Goal: Find specific page/section

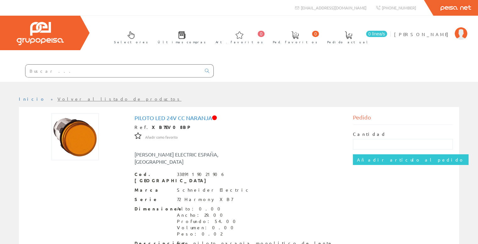
scroll to position [63, 0]
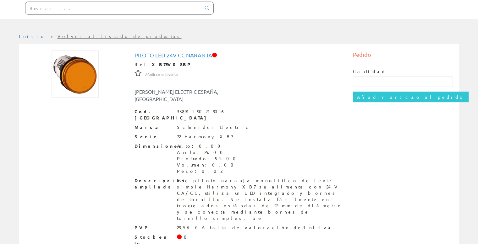
click at [78, 8] on input "text" at bounding box center [113, 8] width 176 height 13
paste input "5089-0120W4K"
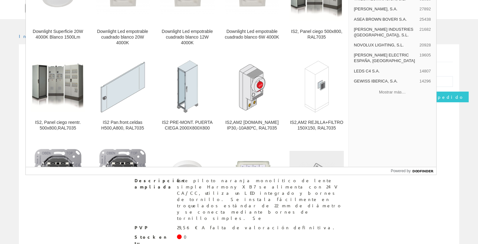
type input "5089-0120W4K"
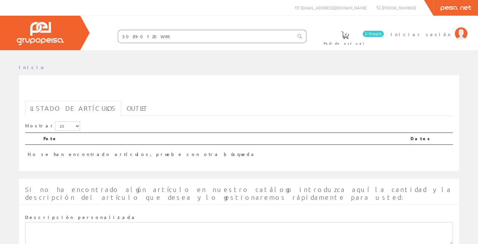
click at [170, 35] on input "5089-0120W4K" at bounding box center [206, 36] width 176 height 13
